Goal: Transaction & Acquisition: Purchase product/service

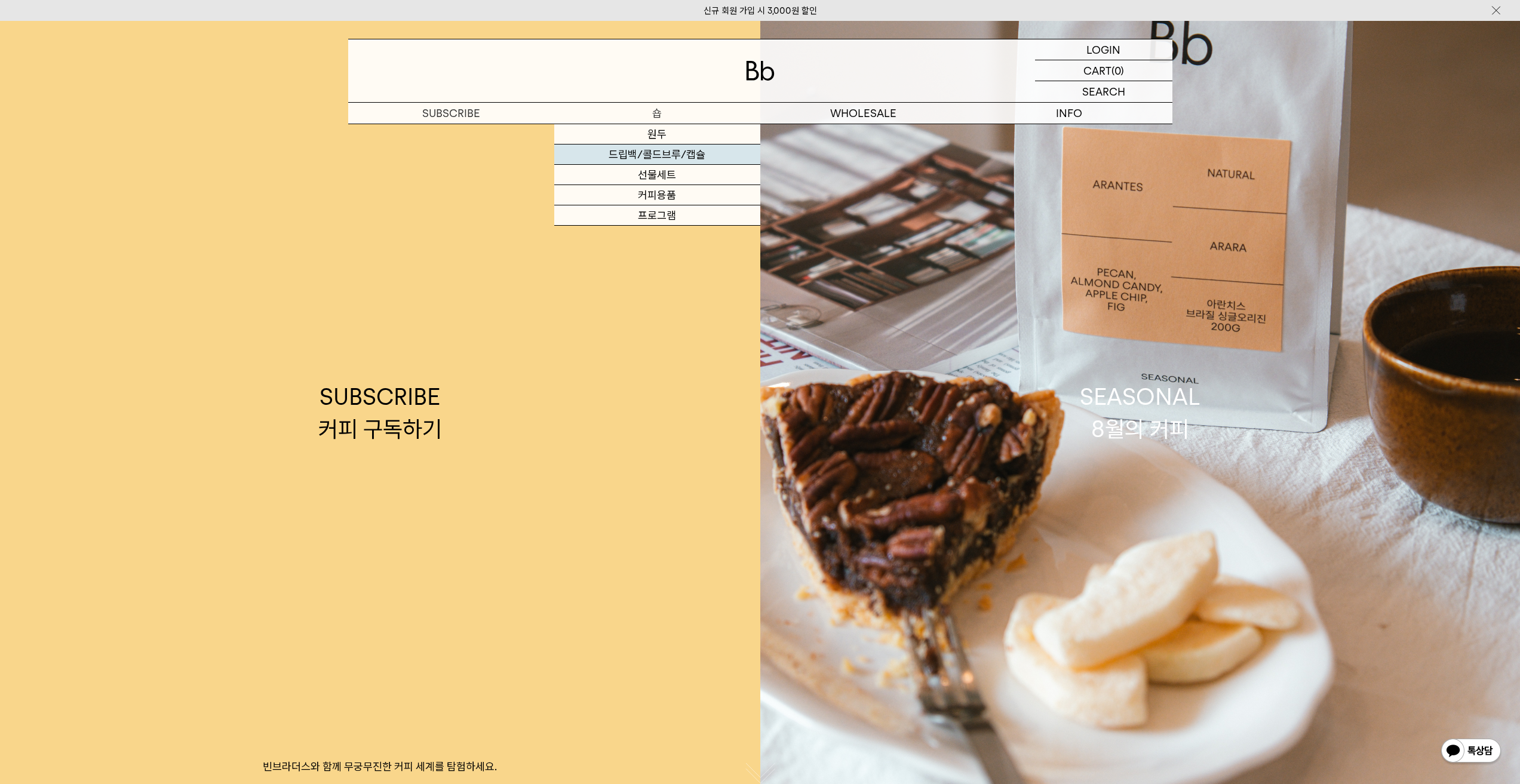
click at [675, 154] on link "드립백/콜드브루/캡슐" at bounding box center [657, 154] width 206 height 21
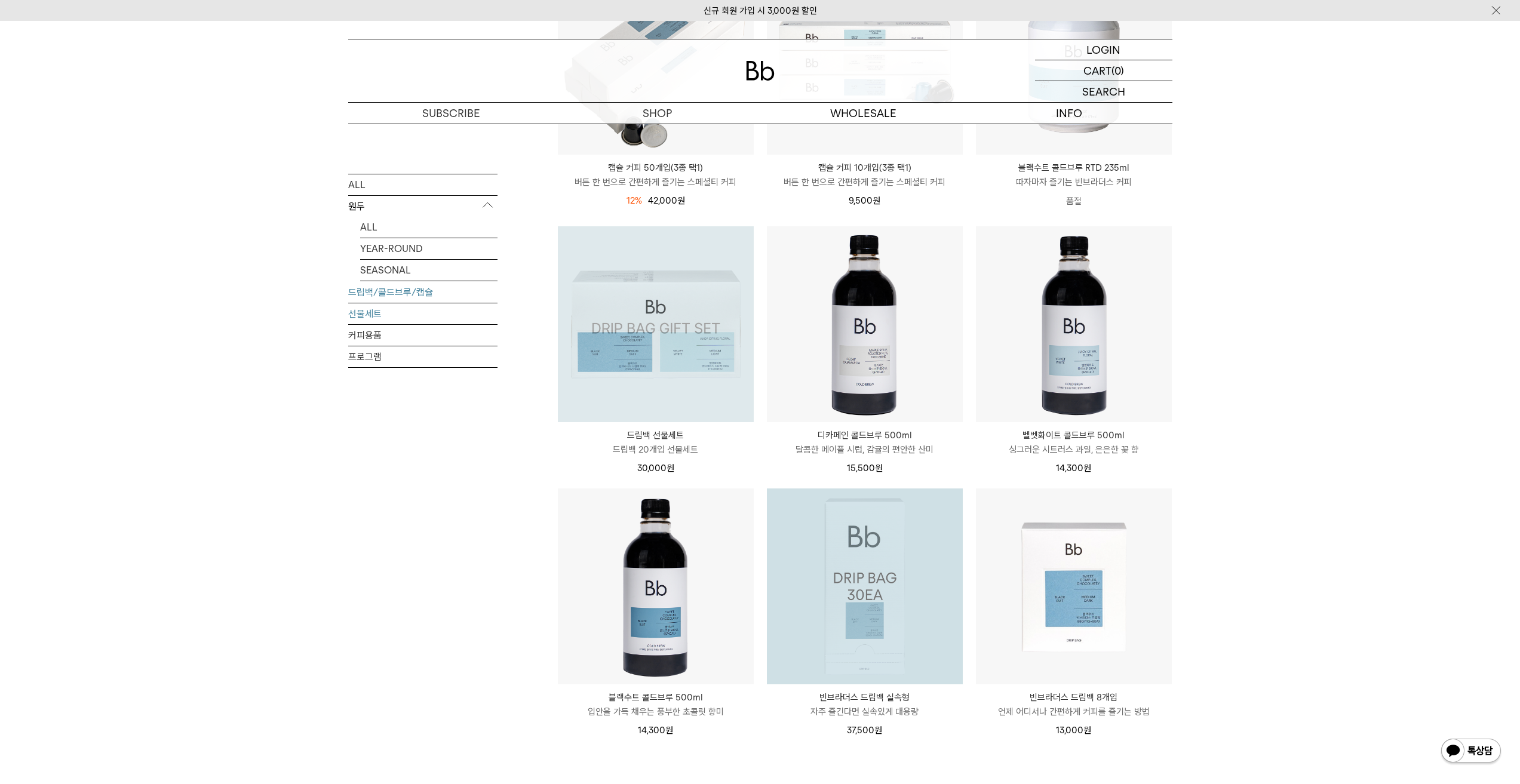
scroll to position [537, 0]
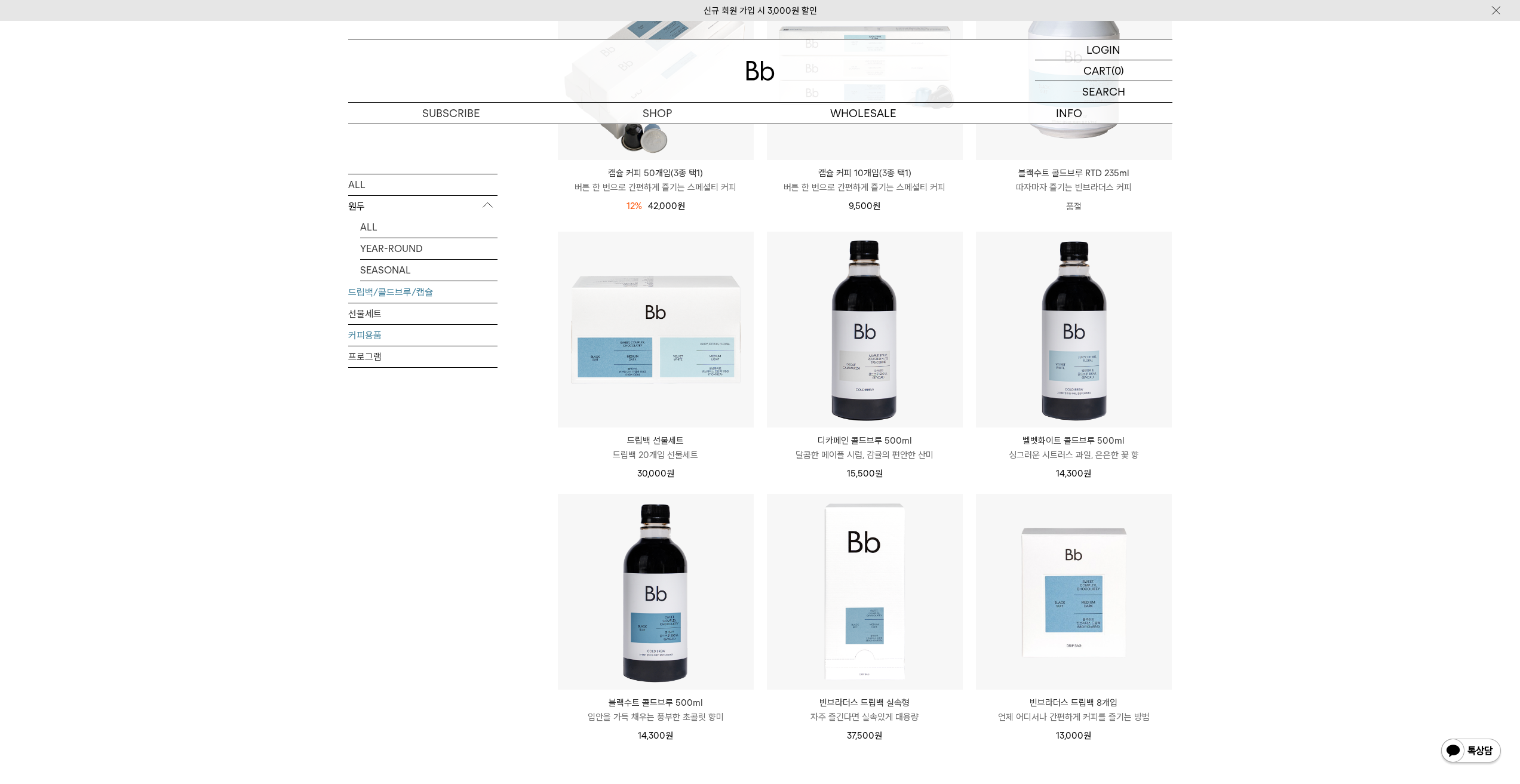
click at [383, 338] on link "커피용품" at bounding box center [423, 334] width 149 height 21
